Goal: Communication & Community: Ask a question

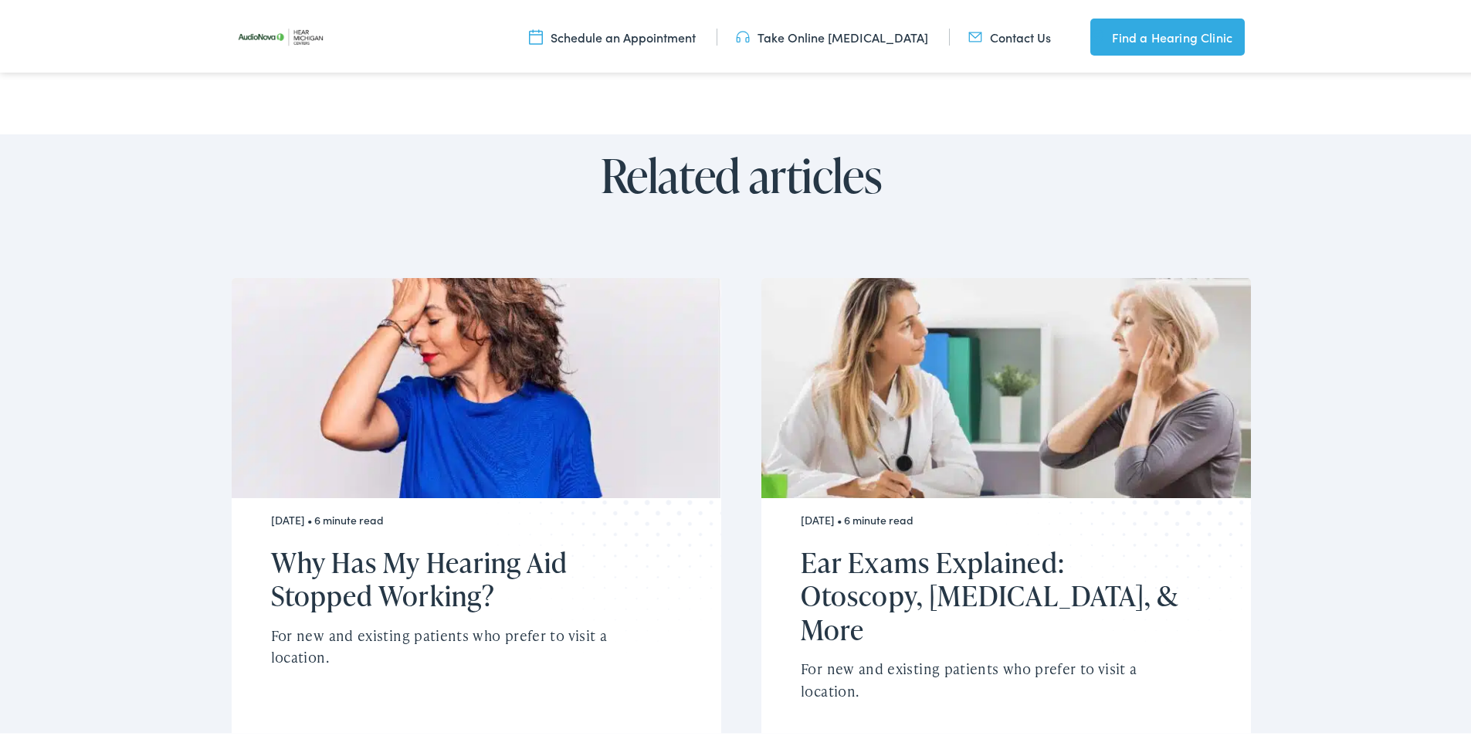
scroll to position [4659, 0]
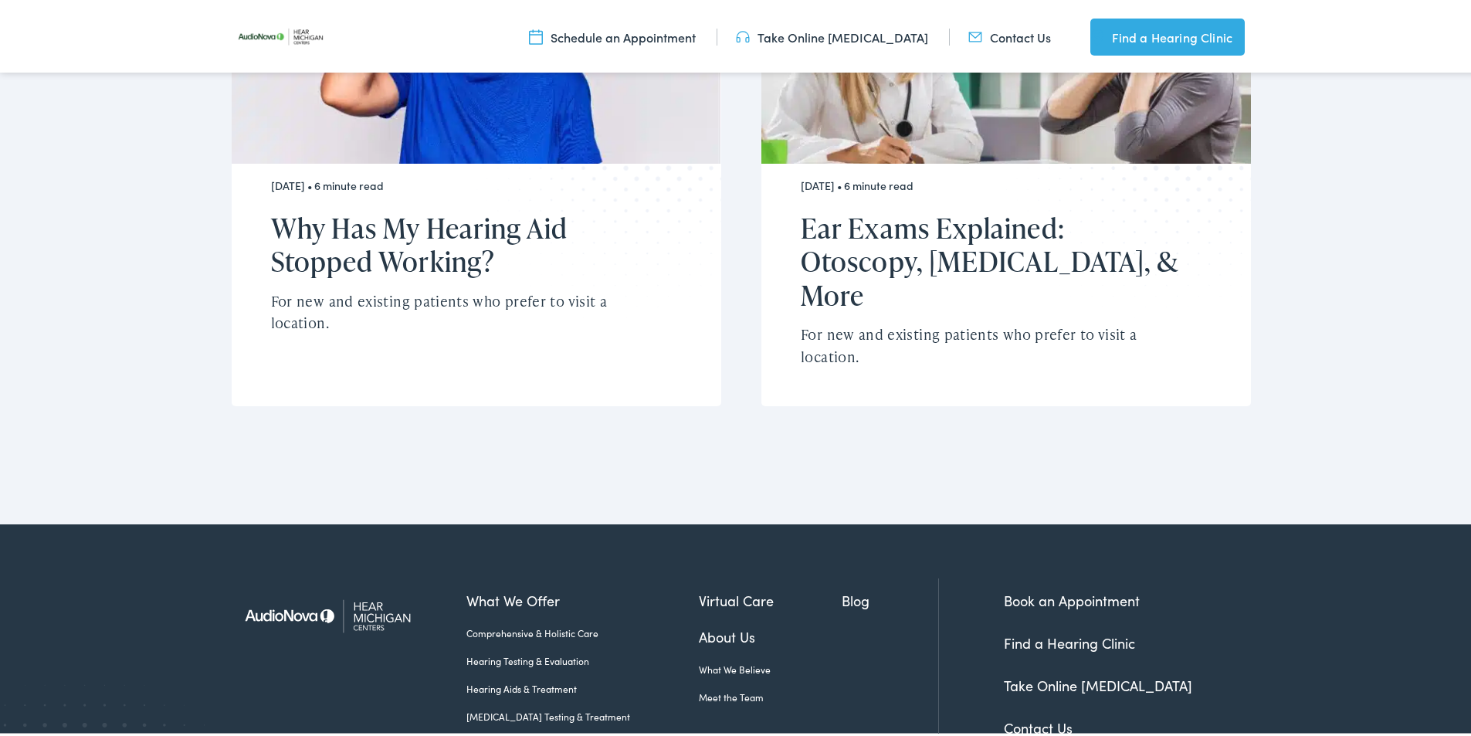
click at [1050, 715] on link "Contact Us" at bounding box center [1038, 724] width 69 height 19
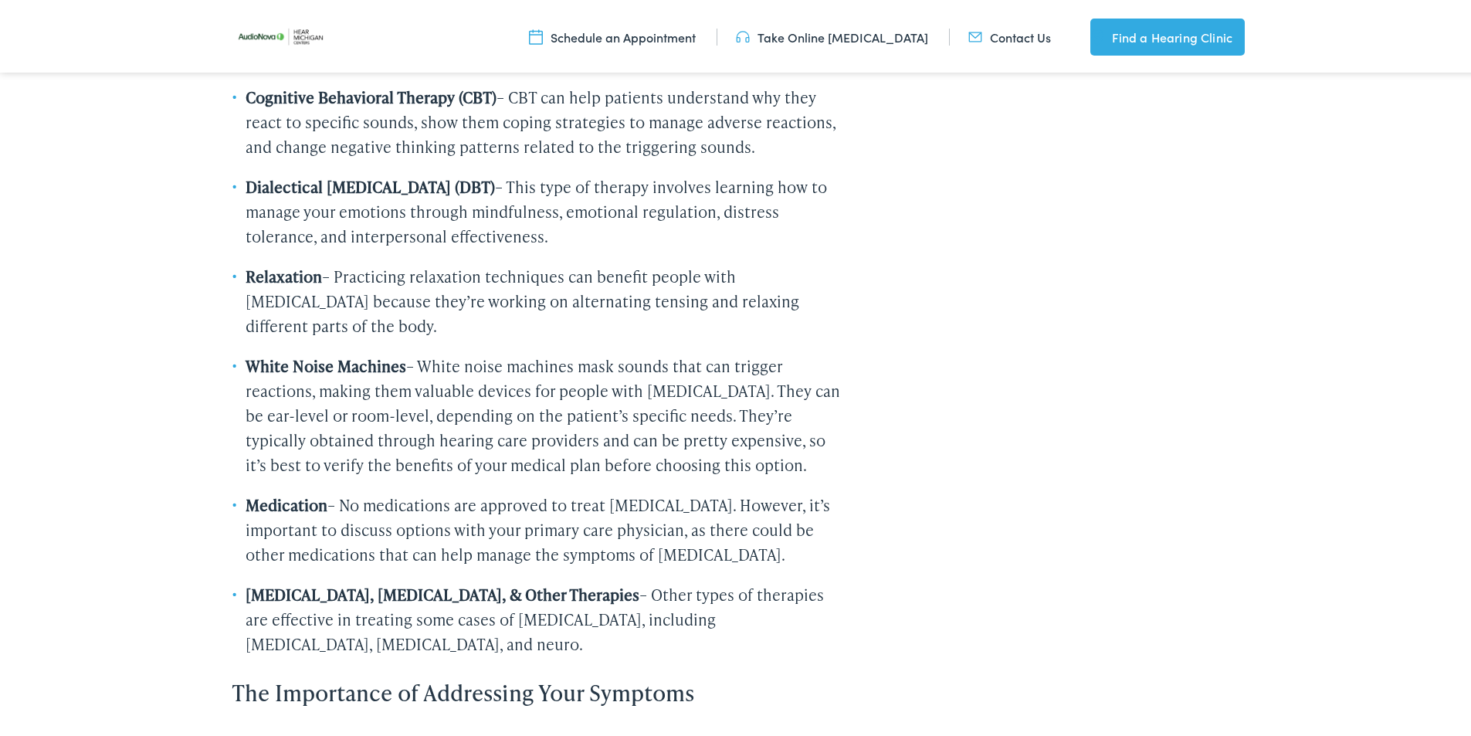
scroll to position [2858, 0]
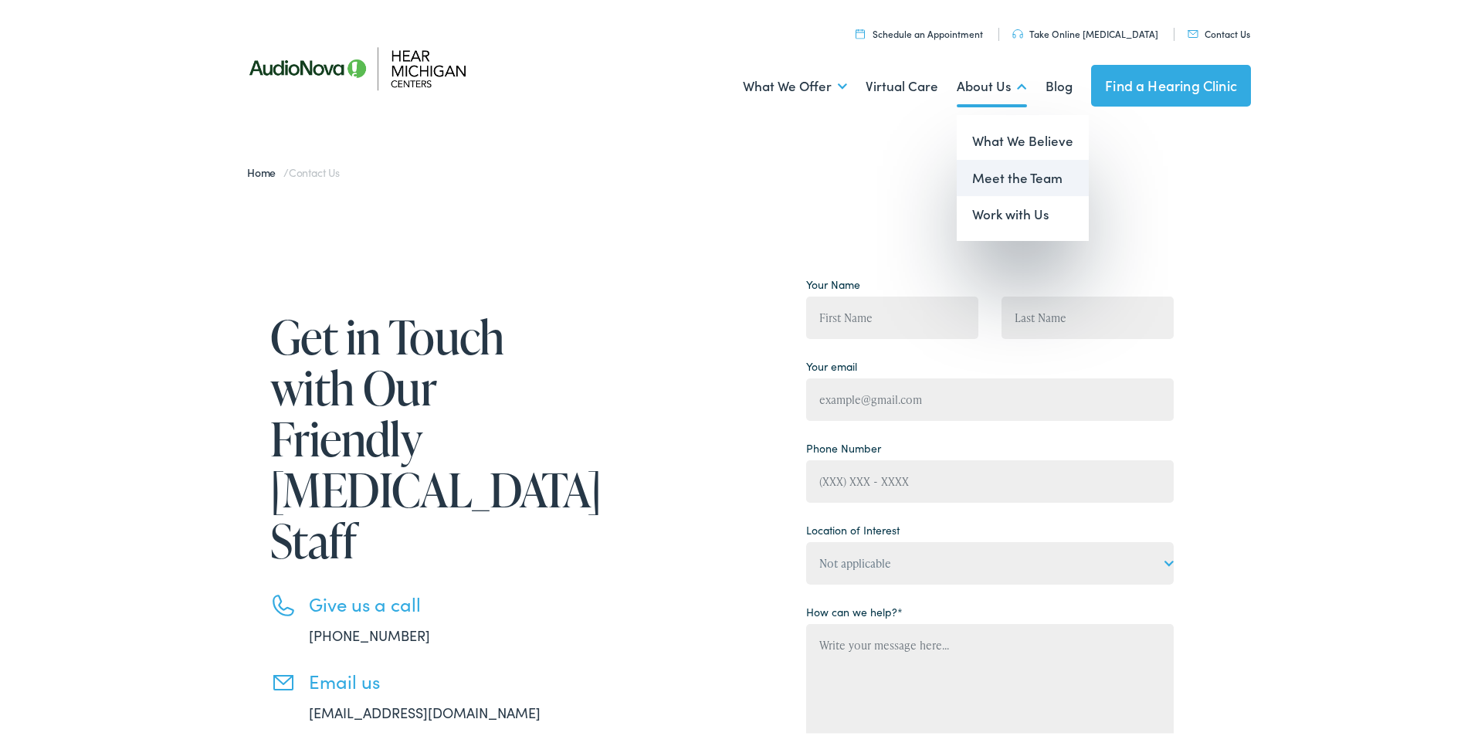
click at [1000, 175] on link "Meet the Team" at bounding box center [1023, 175] width 132 height 37
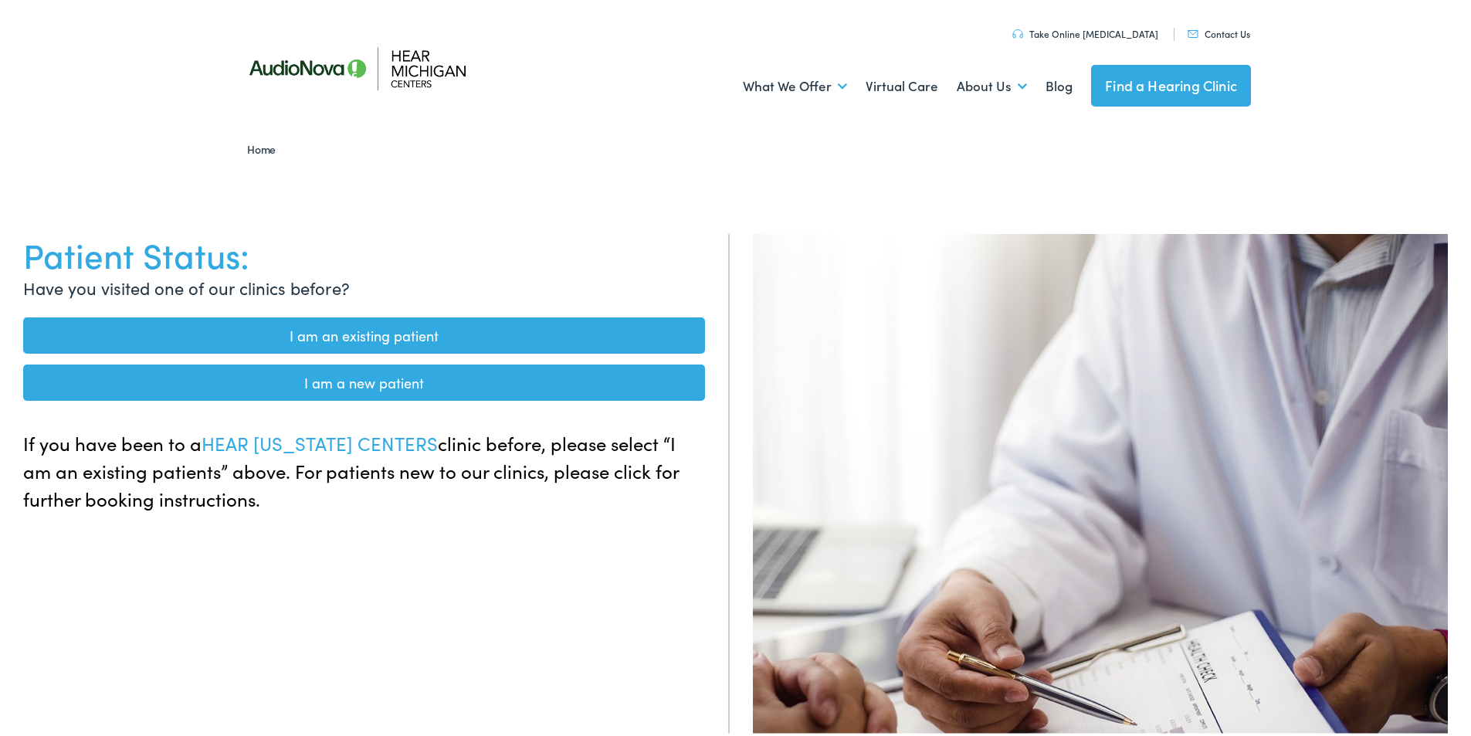
click at [434, 381] on link "I am a new patient" at bounding box center [364, 379] width 682 height 36
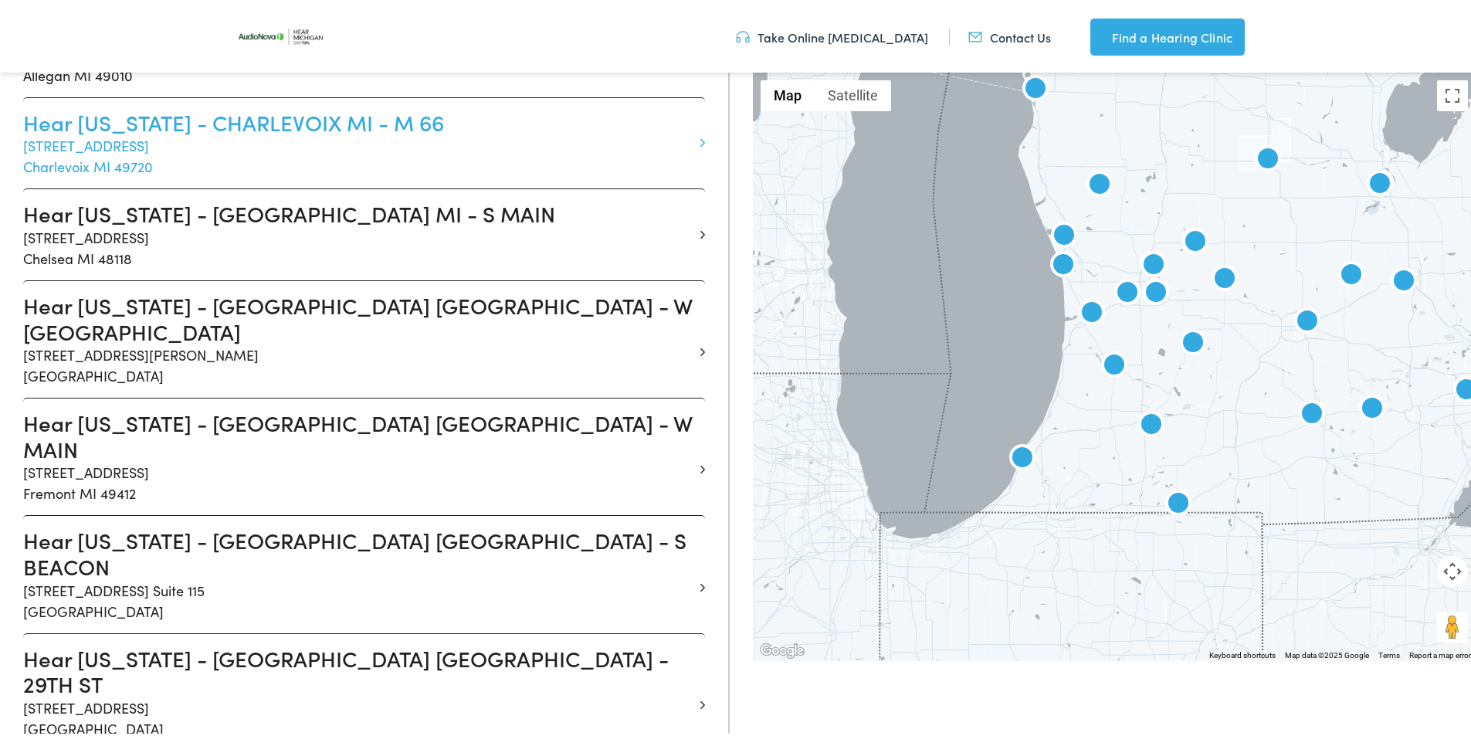
scroll to position [541, 0]
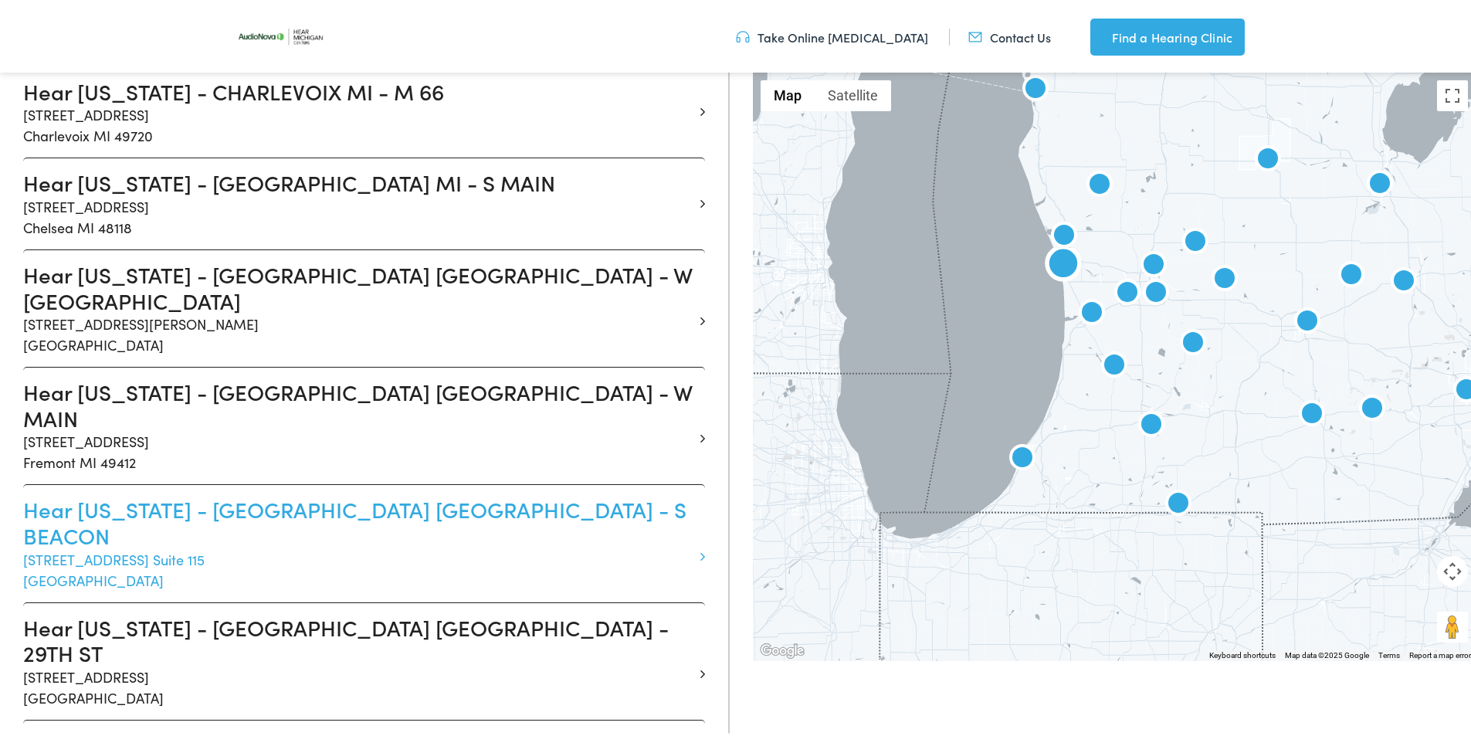
click at [410, 494] on h3 "Hear Michigan - GRAND HAVEN MI - S BEACON" at bounding box center [358, 520] width 670 height 52
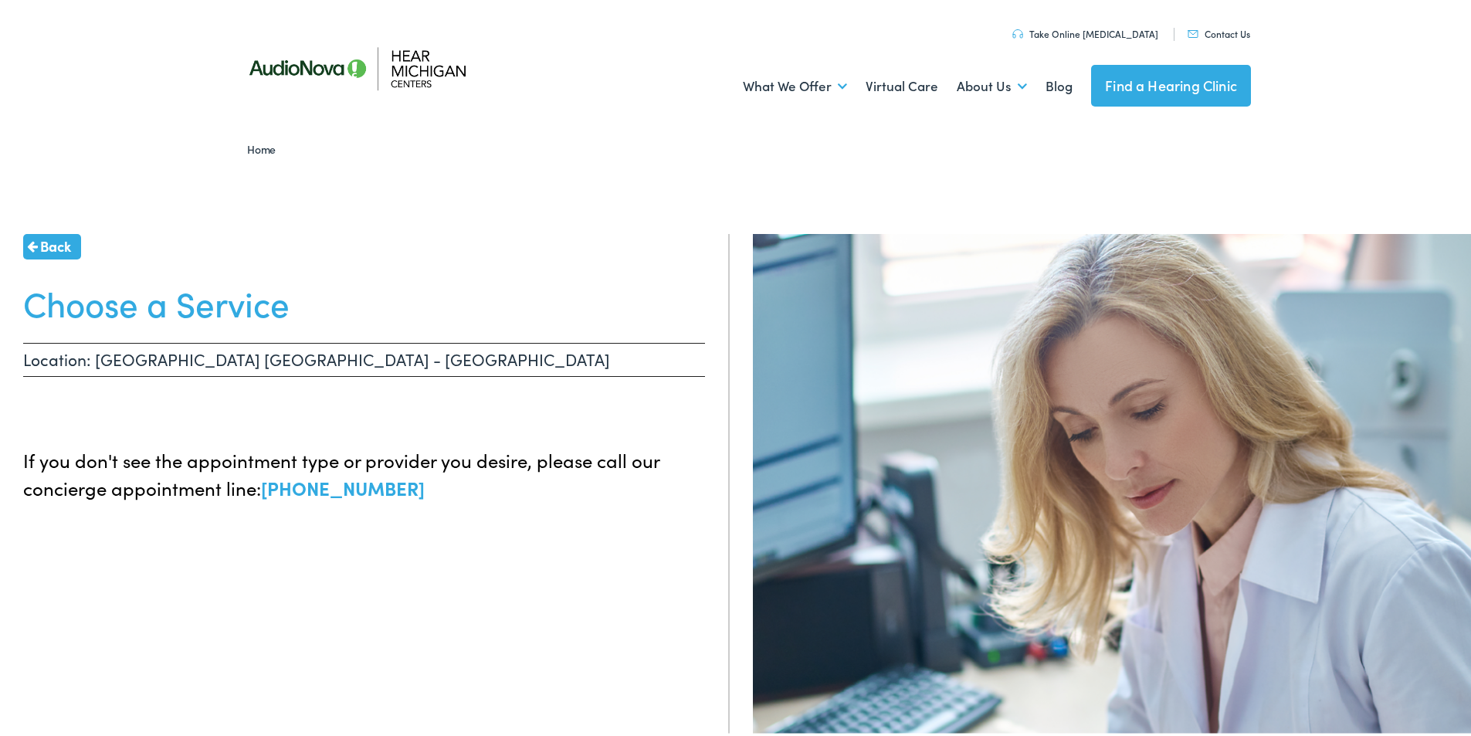
click at [244, 353] on p "Location: GRAND HAVEN MI - S BEACON" at bounding box center [364, 357] width 682 height 34
click at [105, 361] on p "Location: GRAND HAVEN MI - S BEACON" at bounding box center [364, 357] width 682 height 34
click at [108, 359] on p "Location: GRAND HAVEN MI - S BEACON" at bounding box center [364, 357] width 682 height 34
click at [352, 369] on p "Location: GRAND HAVEN MI - S BEACON" at bounding box center [364, 357] width 682 height 34
click at [351, 364] on p "Location: GRAND HAVEN MI - S BEACON" at bounding box center [364, 357] width 682 height 34
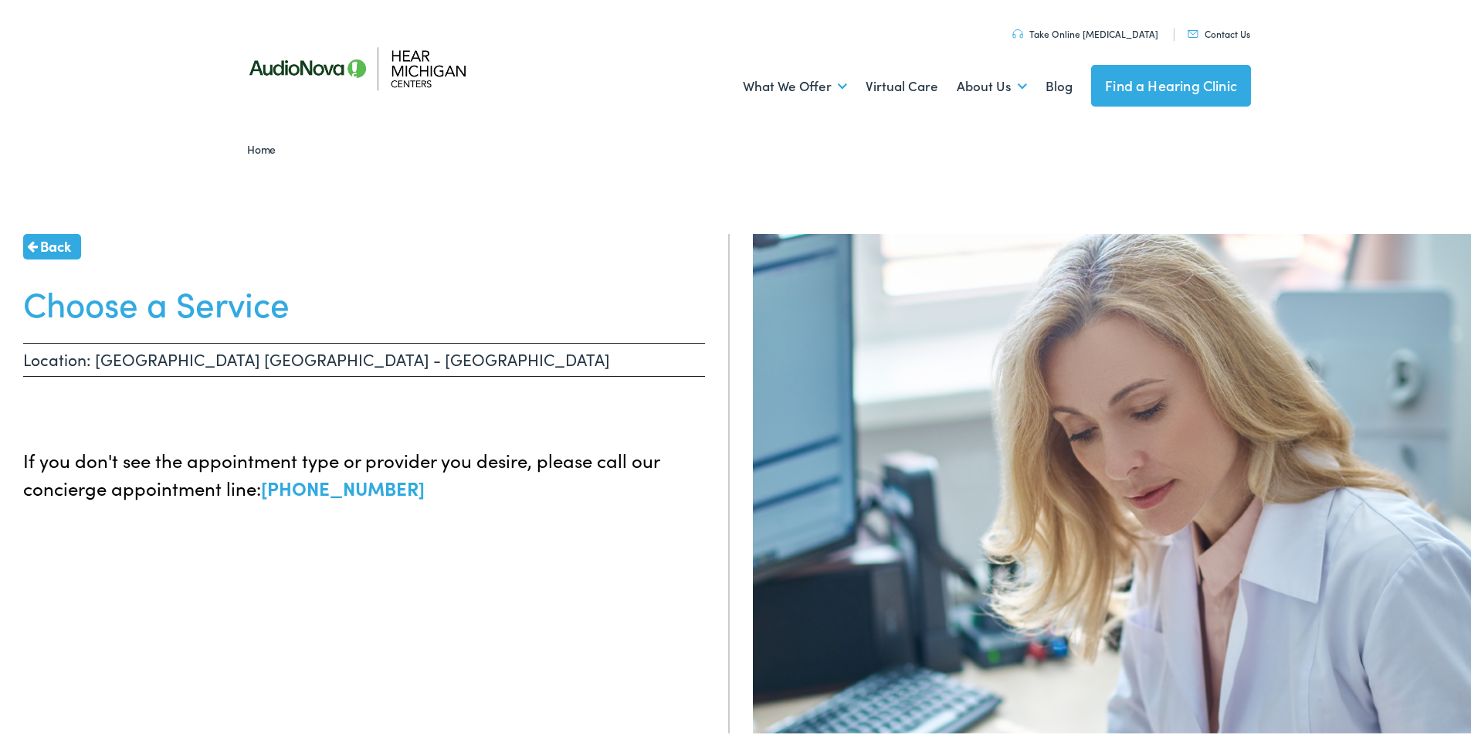
click at [353, 361] on p "Location: GRAND HAVEN MI - S BEACON" at bounding box center [364, 357] width 682 height 34
click at [384, 338] on div "Back Choose a Service Location: GRAND HAVEN MI - S BEACON If you don't see the …" at bounding box center [365, 599] width 730 height 736
click at [449, 288] on h1 "Choose a Service" at bounding box center [364, 300] width 682 height 41
click at [499, 276] on div "Back Choose a Service Location: GRAND HAVEN MI - S BEACON If you don't see the …" at bounding box center [365, 599] width 730 height 736
click at [1226, 30] on link "Contact Us" at bounding box center [1219, 30] width 63 height 13
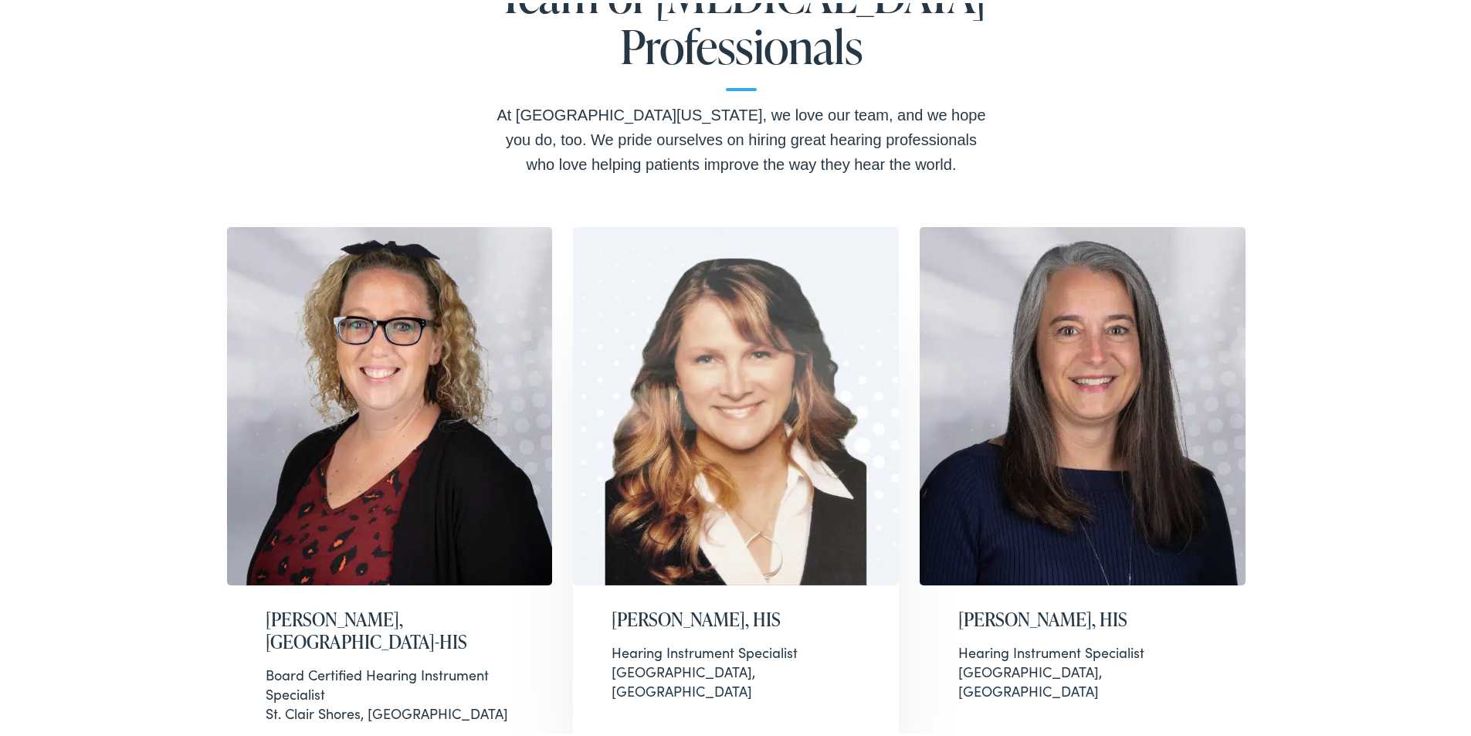
scroll to position [541, 0]
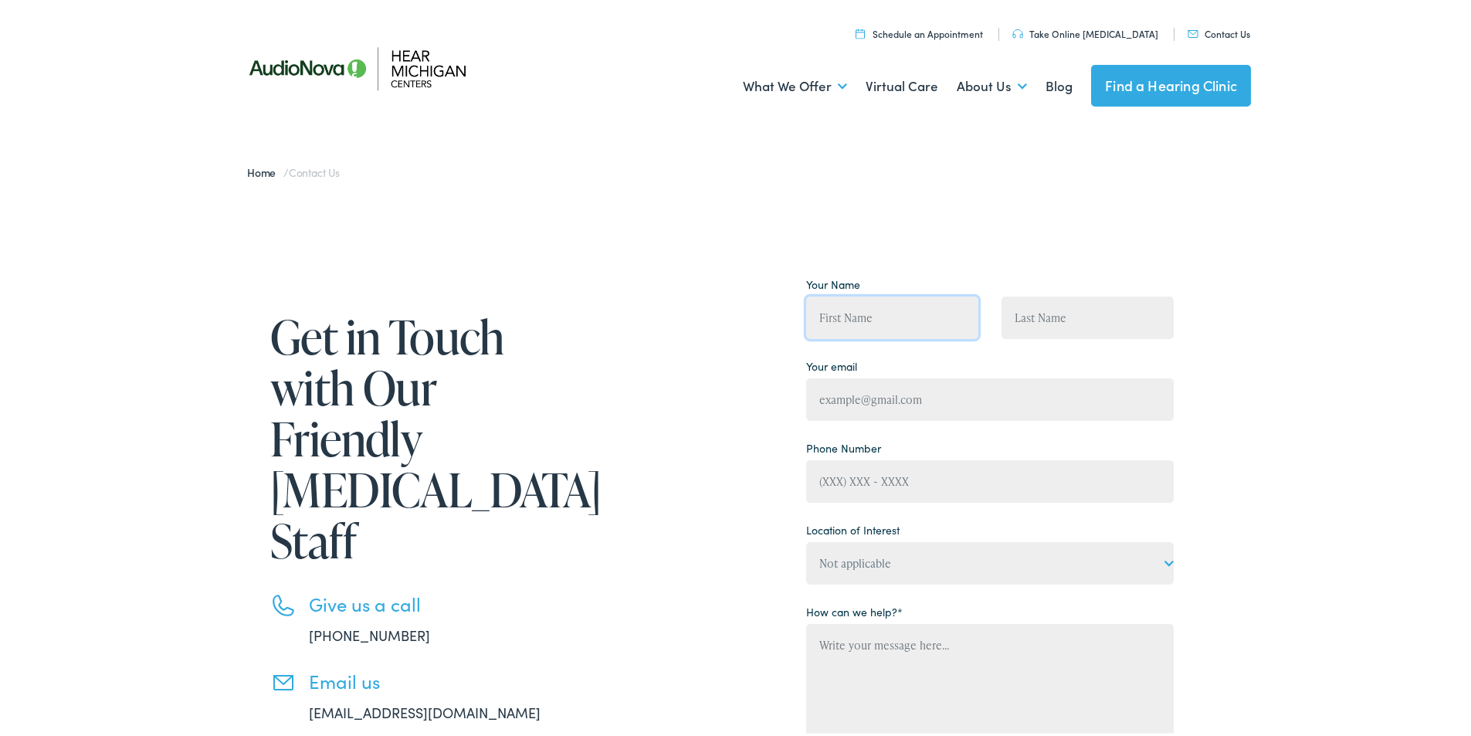
click at [908, 314] on input "Contact form" at bounding box center [892, 314] width 172 height 42
type input "[PERSON_NAME]"
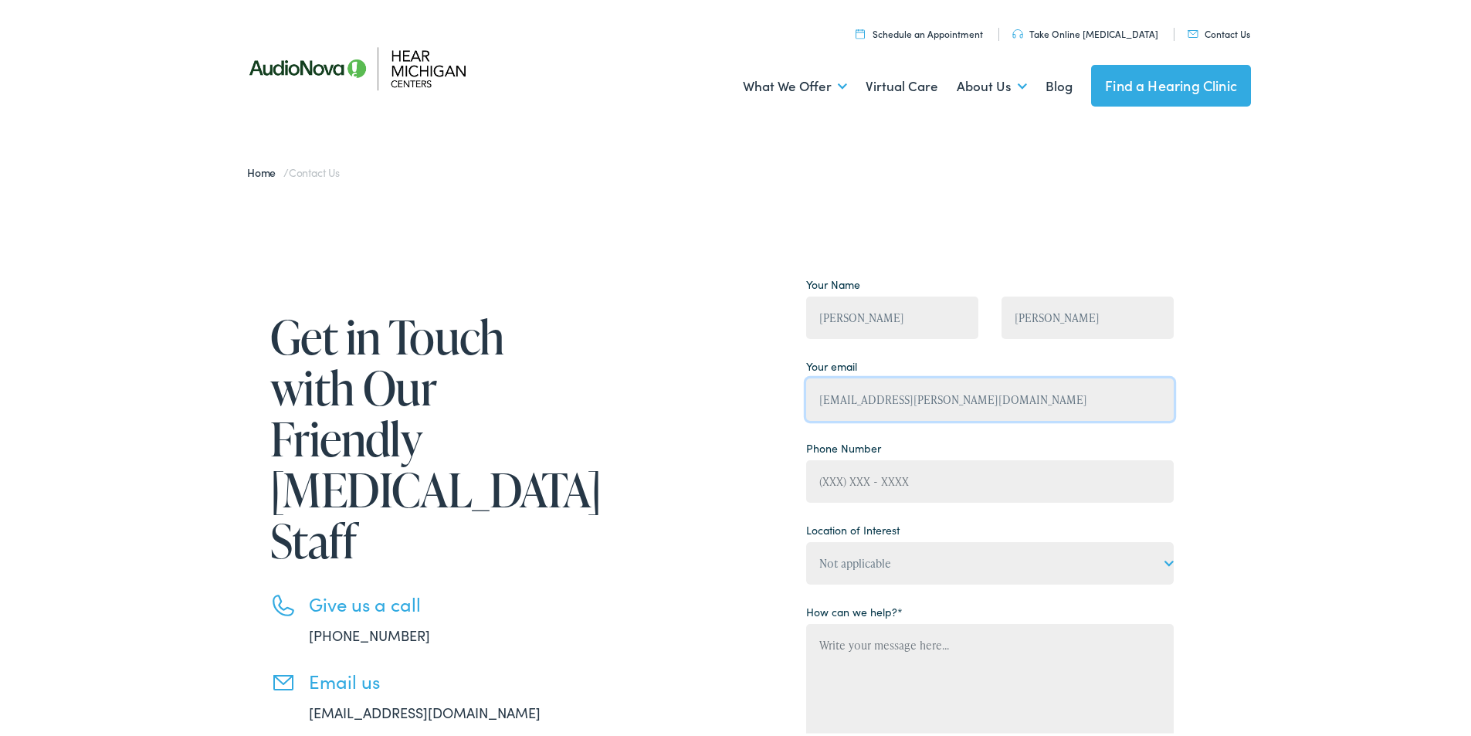
type input "[EMAIL_ADDRESS][PERSON_NAME][DOMAIN_NAME]"
type input "[PHONE_NUMBER]"
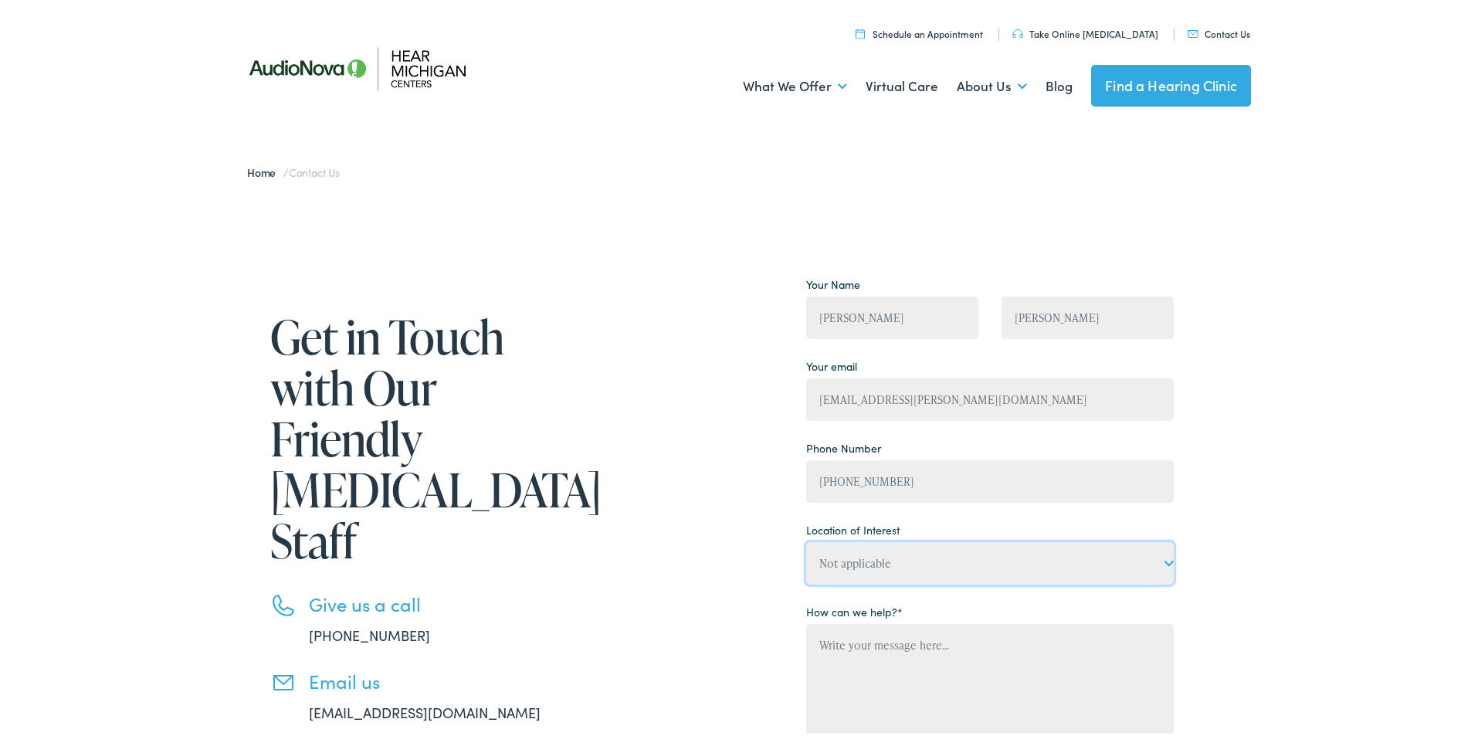
click at [894, 567] on select "Not applicable Hear [US_STATE] Centers, [GEOGRAPHIC_DATA] Hear [US_STATE] Cente…" at bounding box center [990, 560] width 368 height 42
click at [900, 568] on select "Not applicable Hear [US_STATE] Centers, [GEOGRAPHIC_DATA] Hear [US_STATE] Cente…" at bounding box center [990, 560] width 368 height 42
click at [880, 664] on textarea "Contact form" at bounding box center [990, 715] width 368 height 188
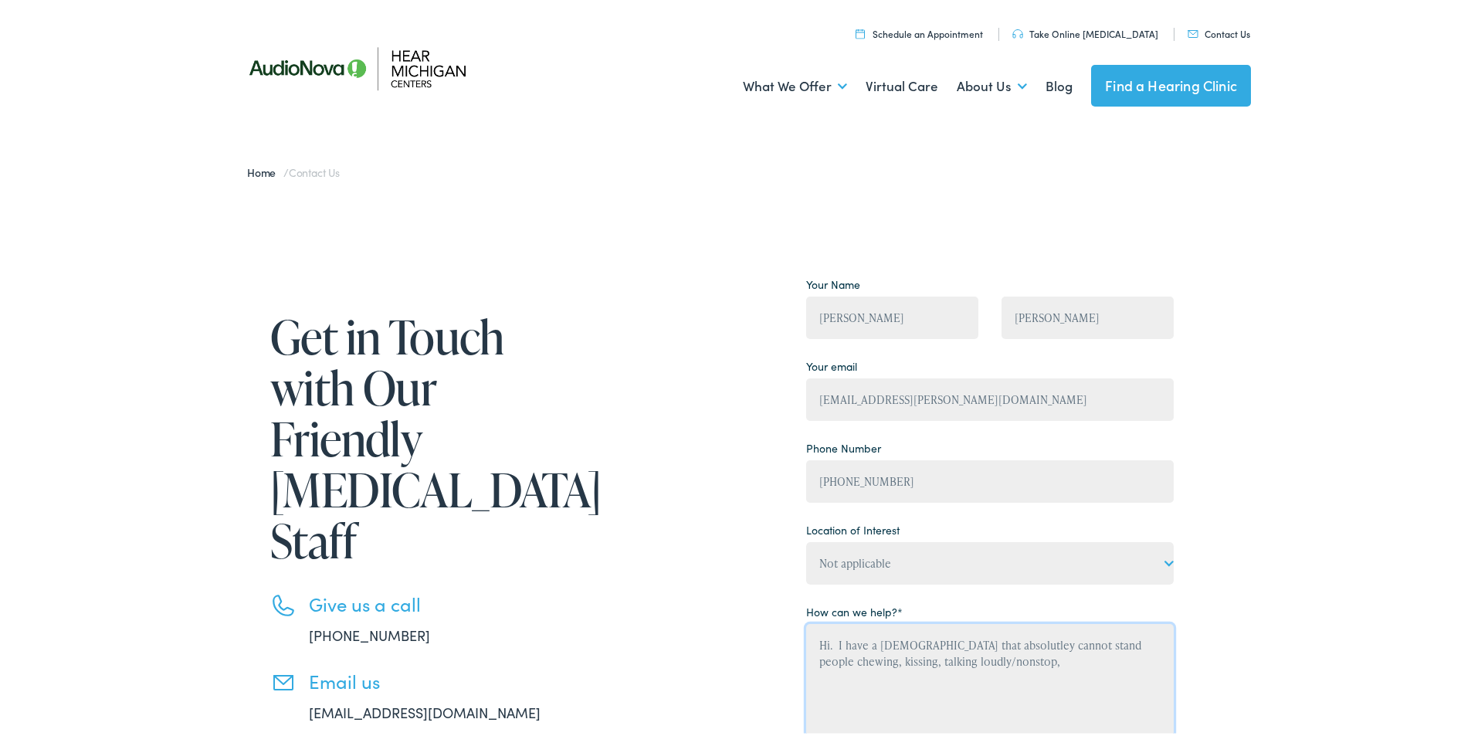
click at [972, 642] on textarea "Hi. I have a [DEMOGRAPHIC_DATA] that absolutley cannot stand people chewing, ki…" at bounding box center [990, 715] width 368 height 188
click at [982, 663] on textarea "Hi. I have a [DEMOGRAPHIC_DATA] that absolutely cannot stand people chewing, ki…" at bounding box center [990, 715] width 368 height 188
drag, startPoint x: 1086, startPoint y: 677, endPoint x: 1047, endPoint y: 673, distance: 38.7
click at [1047, 673] on textarea "Hi. I have a [DEMOGRAPHIC_DATA] that absolutely cannot stand people chewing, ki…" at bounding box center [990, 715] width 368 height 188
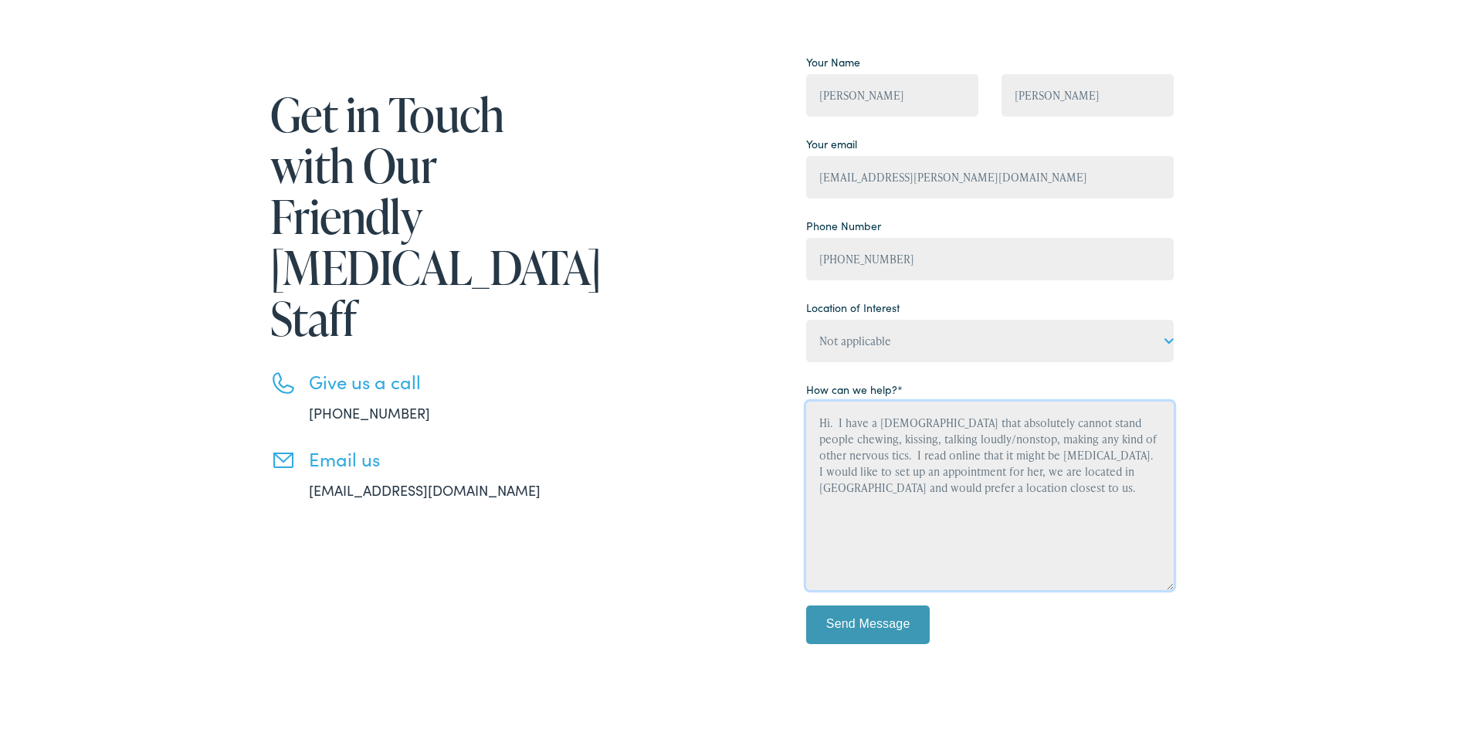
scroll to position [309, 0]
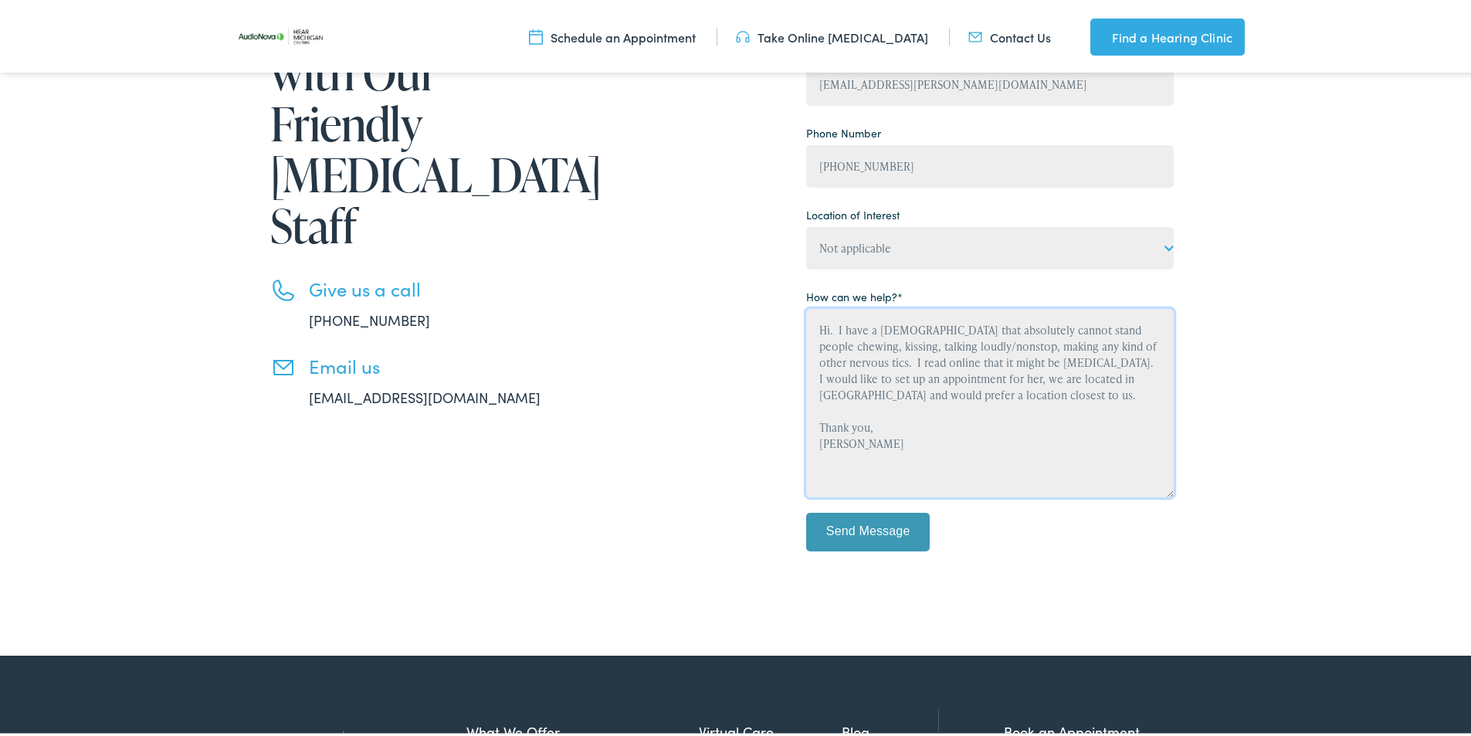
click at [833, 324] on textarea "Hi. I have a [DEMOGRAPHIC_DATA] that absolutely cannot stand people chewing, ki…" at bounding box center [990, 400] width 368 height 188
click at [831, 374] on textarea "Hi. I have a [DEMOGRAPHIC_DATA] that absolutely cannot stand people chewing, ki…" at bounding box center [990, 400] width 368 height 188
drag, startPoint x: 1141, startPoint y: 358, endPoint x: 1098, endPoint y: 356, distance: 42.5
click at [1098, 356] on textarea "Hi. I have a [DEMOGRAPHIC_DATA] that absolutely cannot stand people chewing, ki…" at bounding box center [990, 400] width 368 height 188
drag, startPoint x: 918, startPoint y: 443, endPoint x: 899, endPoint y: 436, distance: 19.5
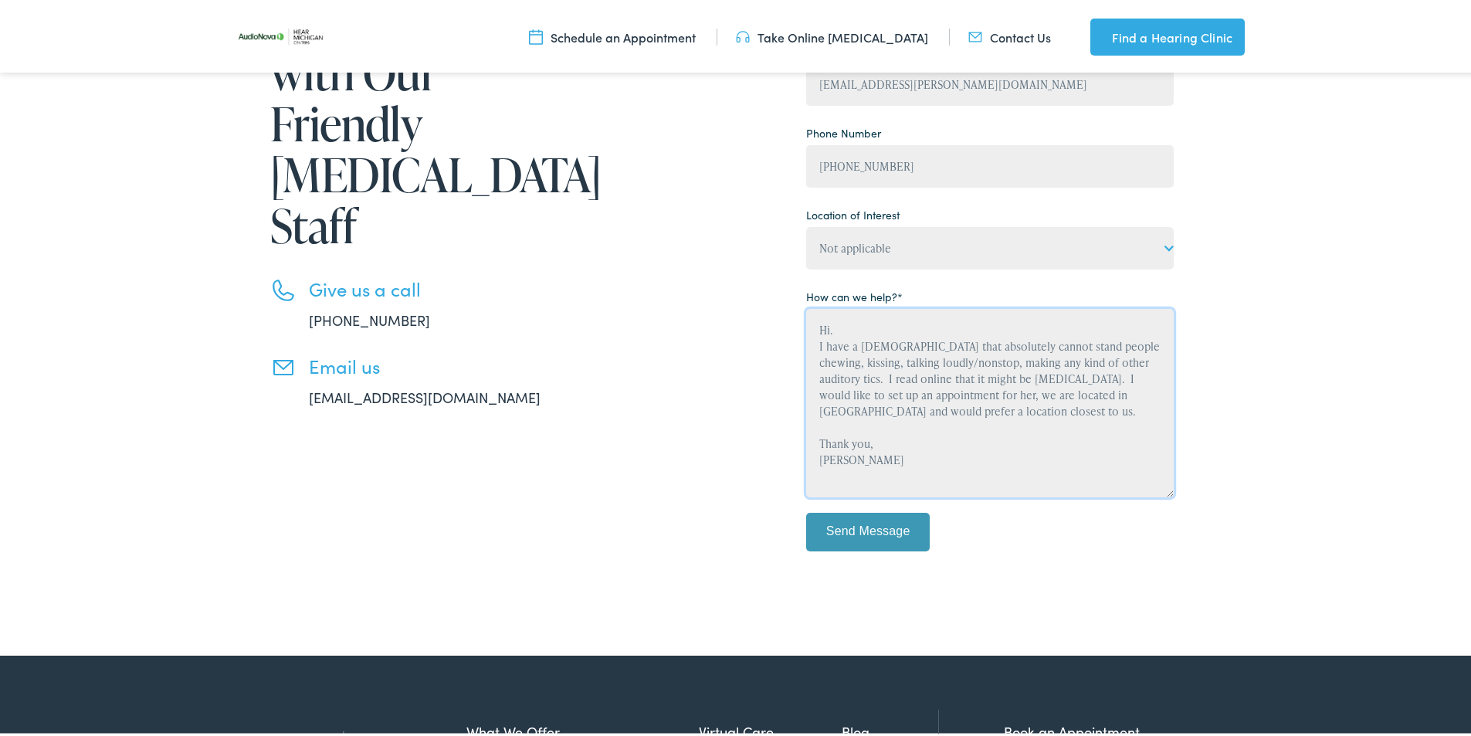
click at [917, 443] on textarea "Hi. I have a [DEMOGRAPHIC_DATA] that absolutely cannot stand people chewing, ki…" at bounding box center [990, 400] width 368 height 188
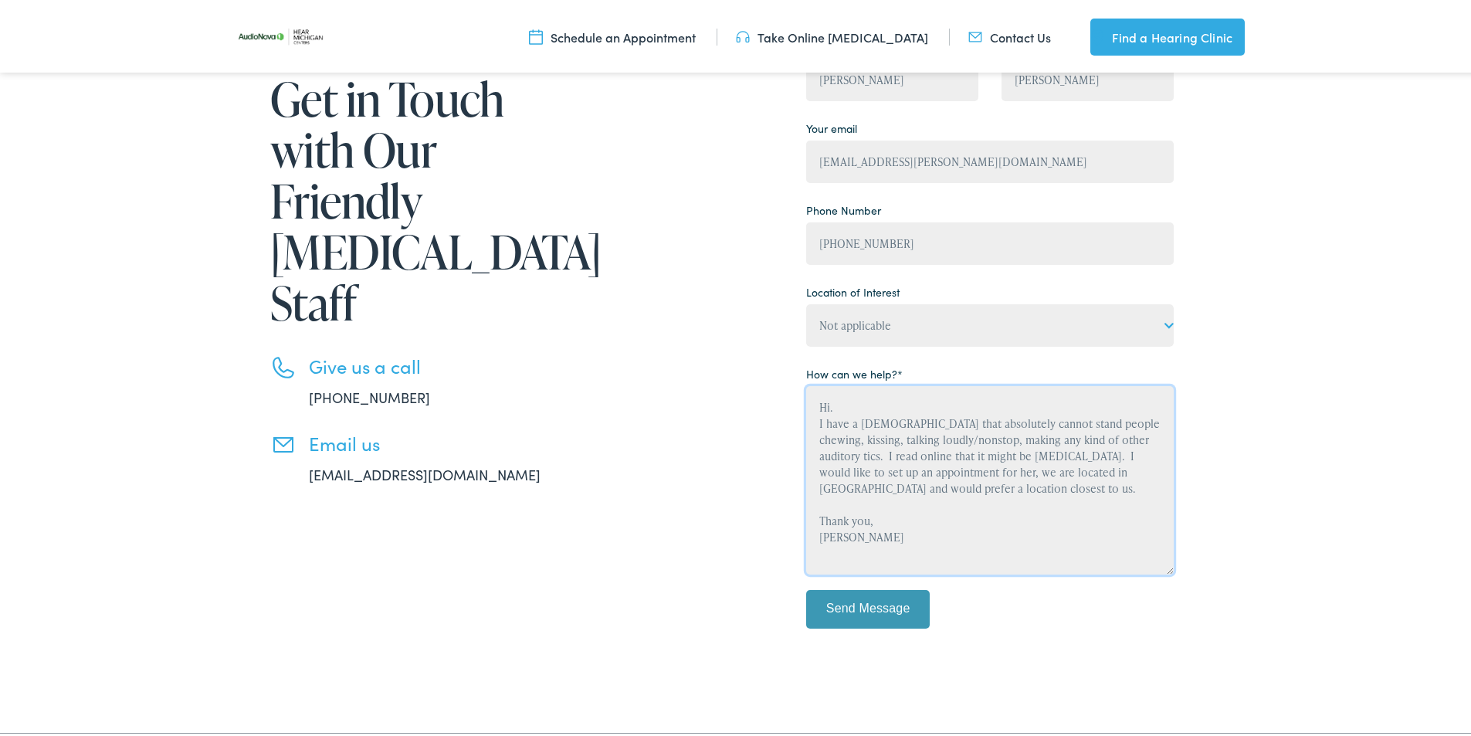
scroll to position [154, 0]
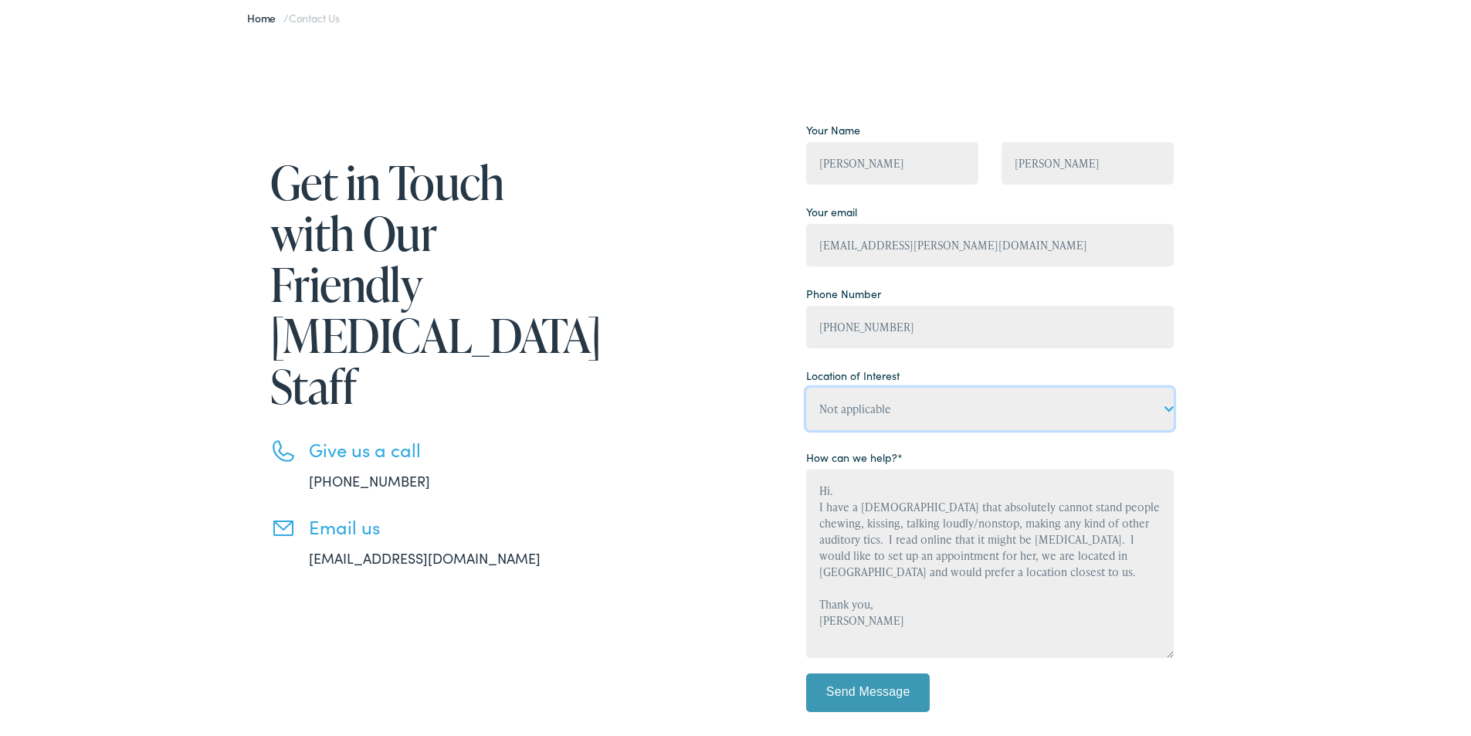
click at [1159, 405] on select "Not applicable Hear [US_STATE] Centers, [GEOGRAPHIC_DATA] Hear [US_STATE] Cente…" at bounding box center [990, 406] width 368 height 42
click at [1157, 404] on select "Not applicable Hear [US_STATE] Centers, [GEOGRAPHIC_DATA] Hear [US_STATE] Cente…" at bounding box center [990, 406] width 368 height 42
click at [950, 570] on textarea "Hi. I have a [DEMOGRAPHIC_DATA] that absolutely cannot stand people chewing, ki…" at bounding box center [990, 560] width 368 height 188
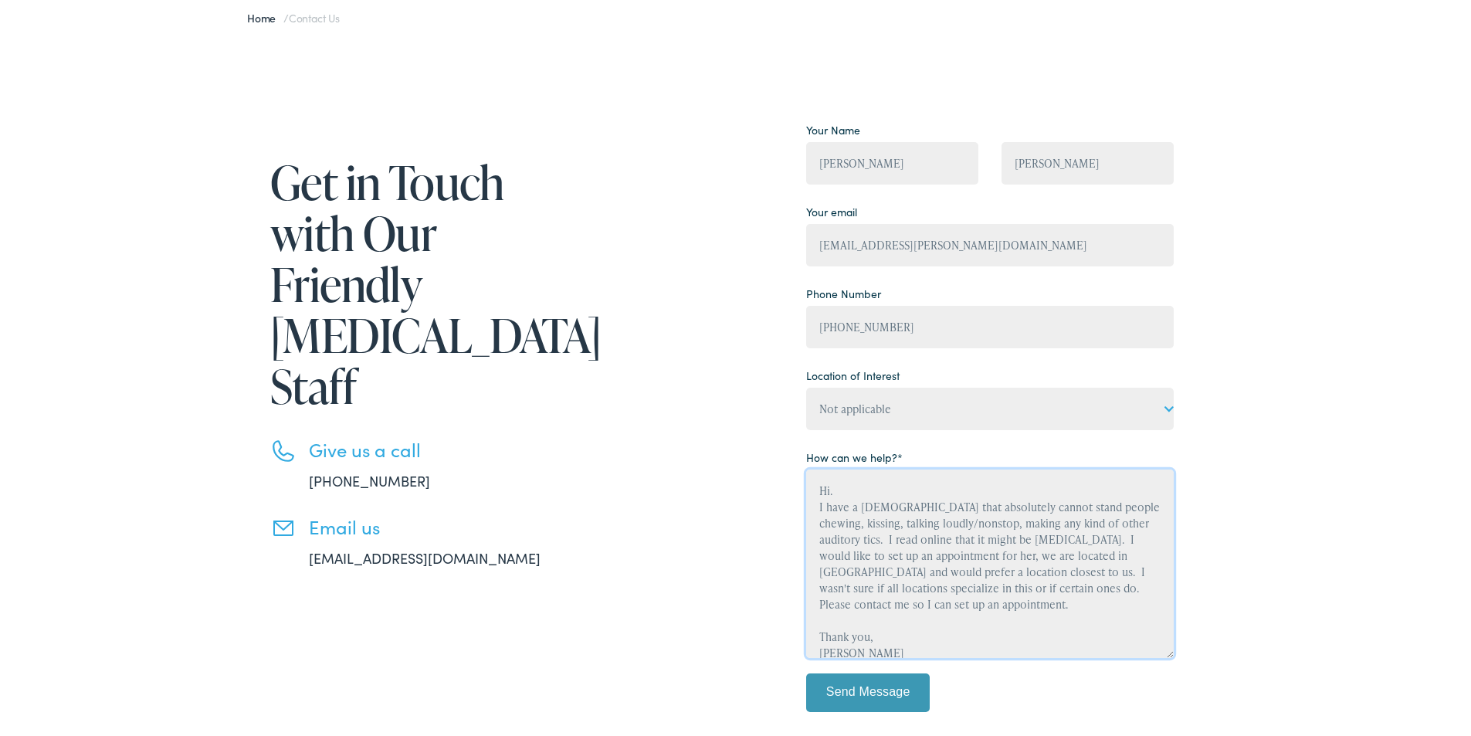
type textarea "Hi. I have a [DEMOGRAPHIC_DATA] that absolutely cannot stand people chewing, ki…"
click at [861, 696] on input "Send Message" at bounding box center [868, 689] width 124 height 39
click at [826, 684] on input "Send Message" at bounding box center [868, 689] width 124 height 39
